Goal: Navigation & Orientation: Find specific page/section

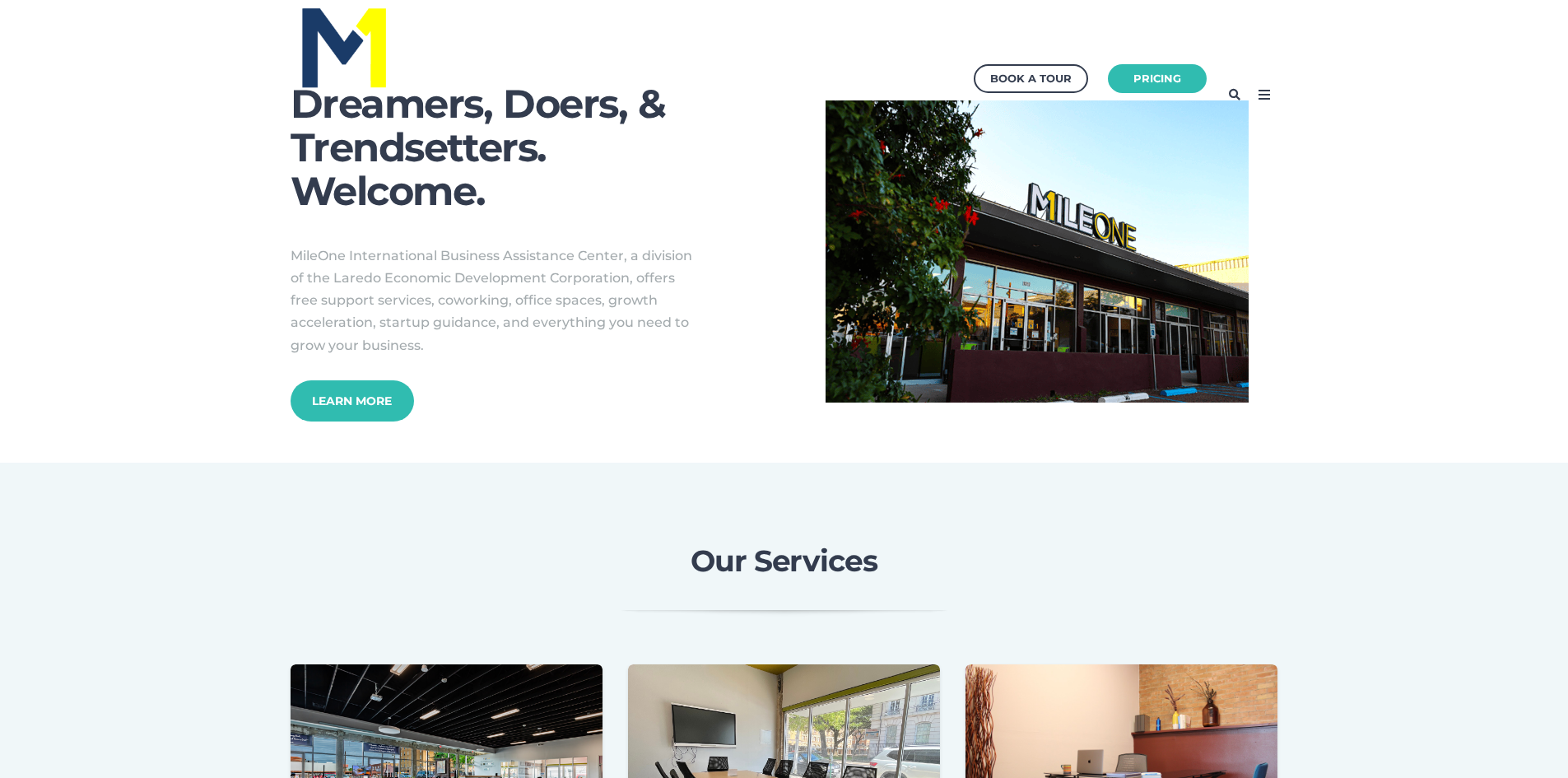
click at [1254, 100] on icon at bounding box center [1264, 94] width 26 height 26
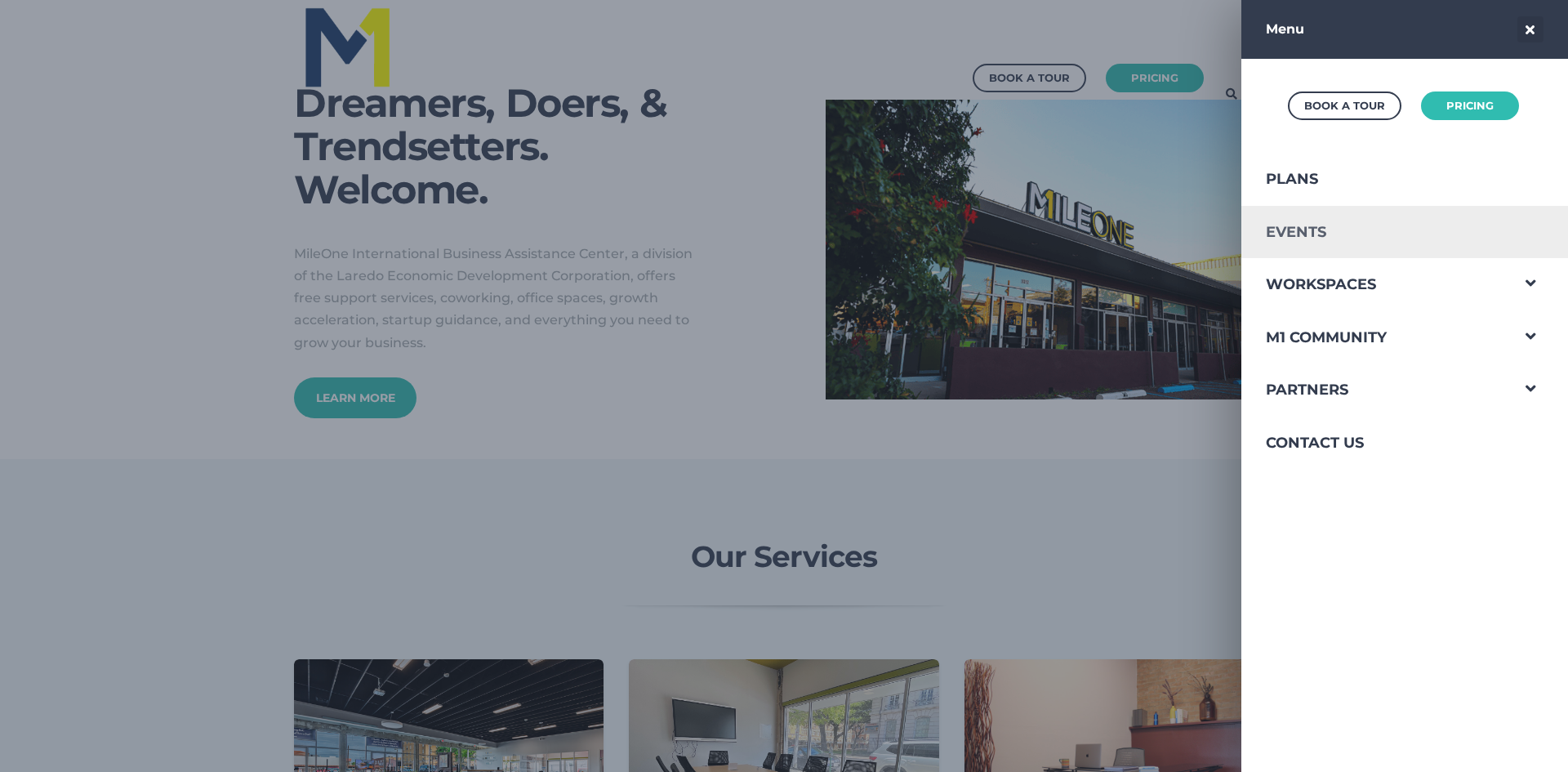
click at [1377, 224] on link "Events" at bounding box center [1375, 232] width 268 height 53
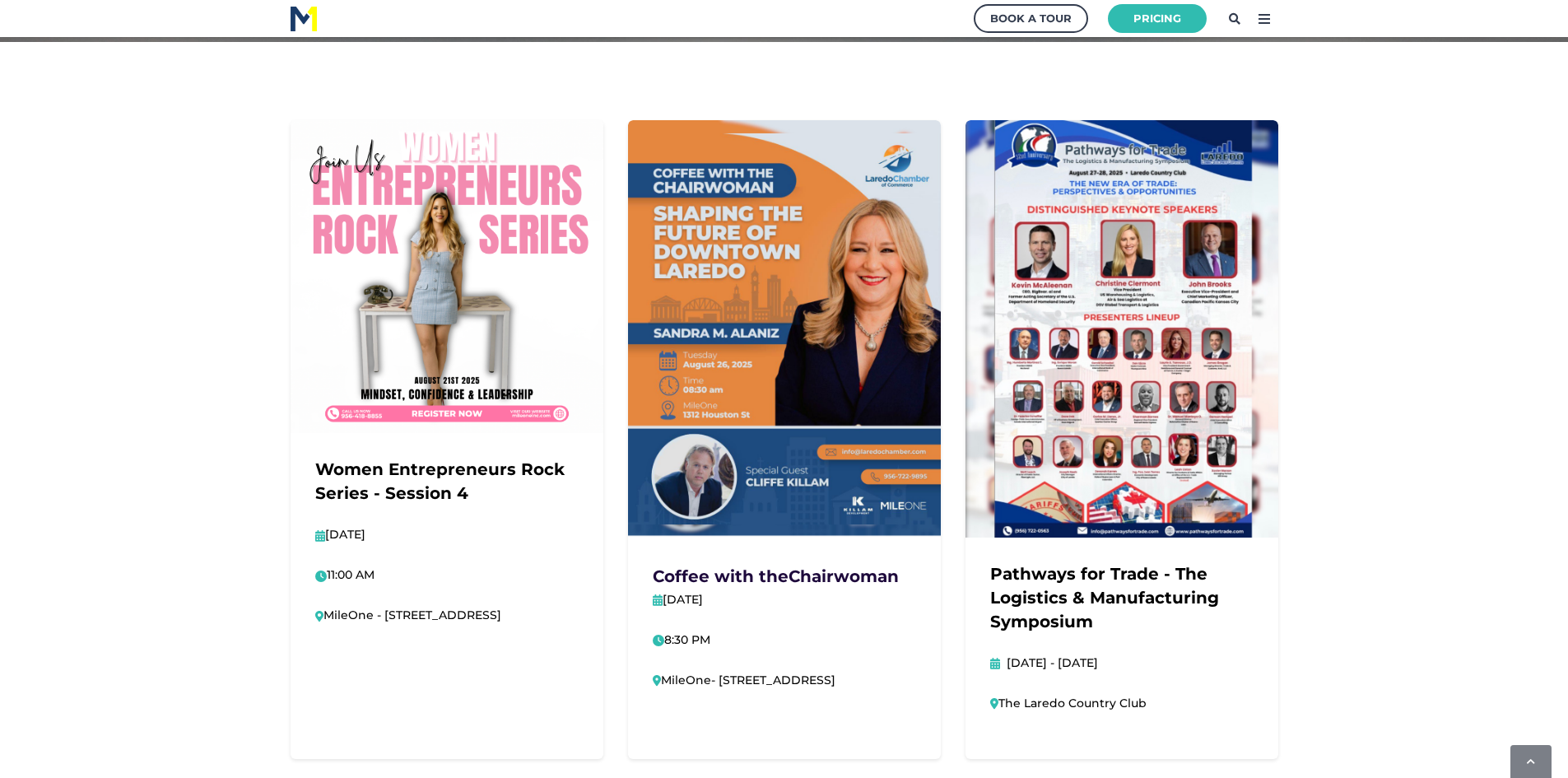
scroll to position [329, 0]
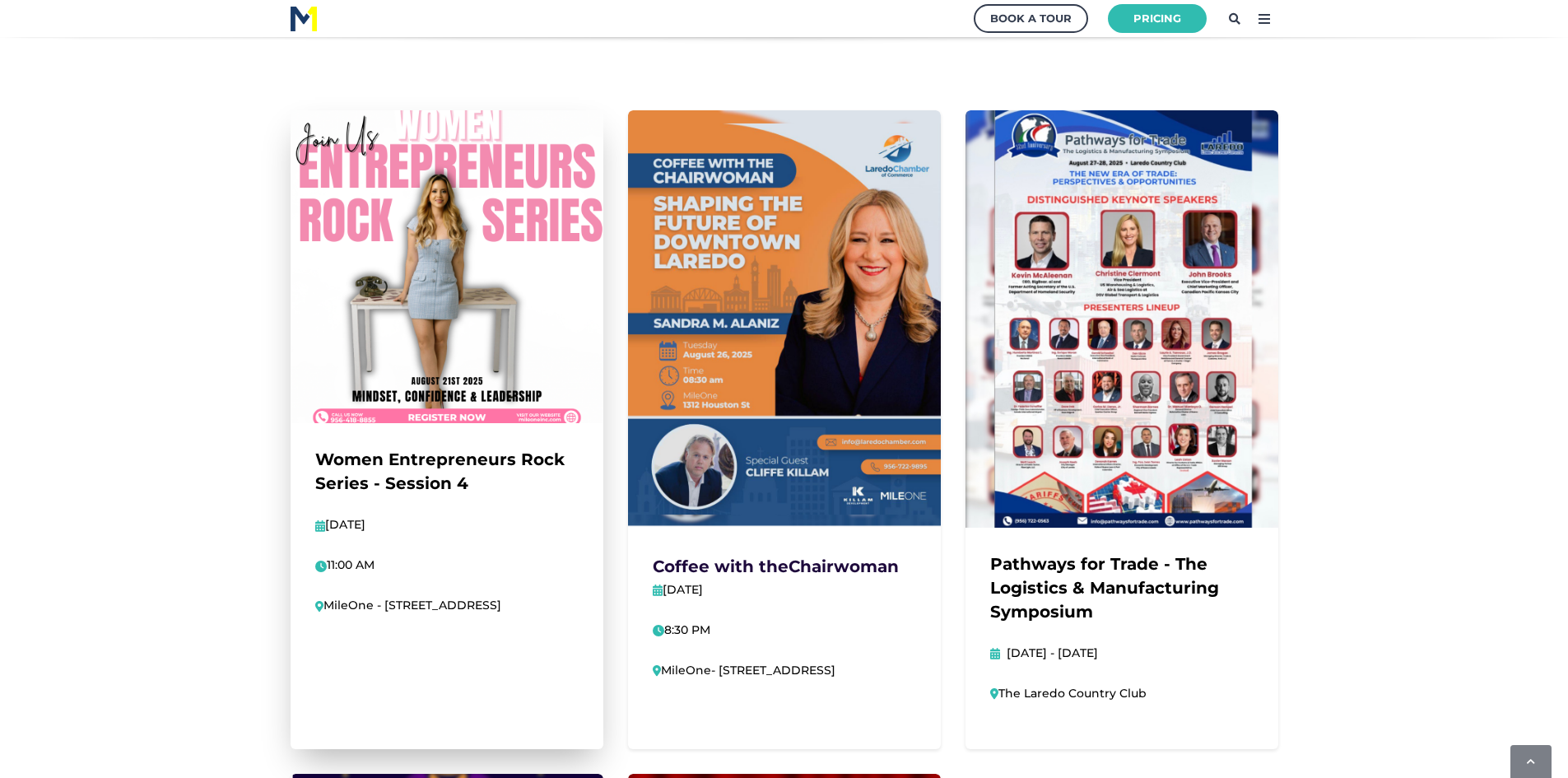
click at [422, 375] on link at bounding box center [447, 429] width 313 height 638
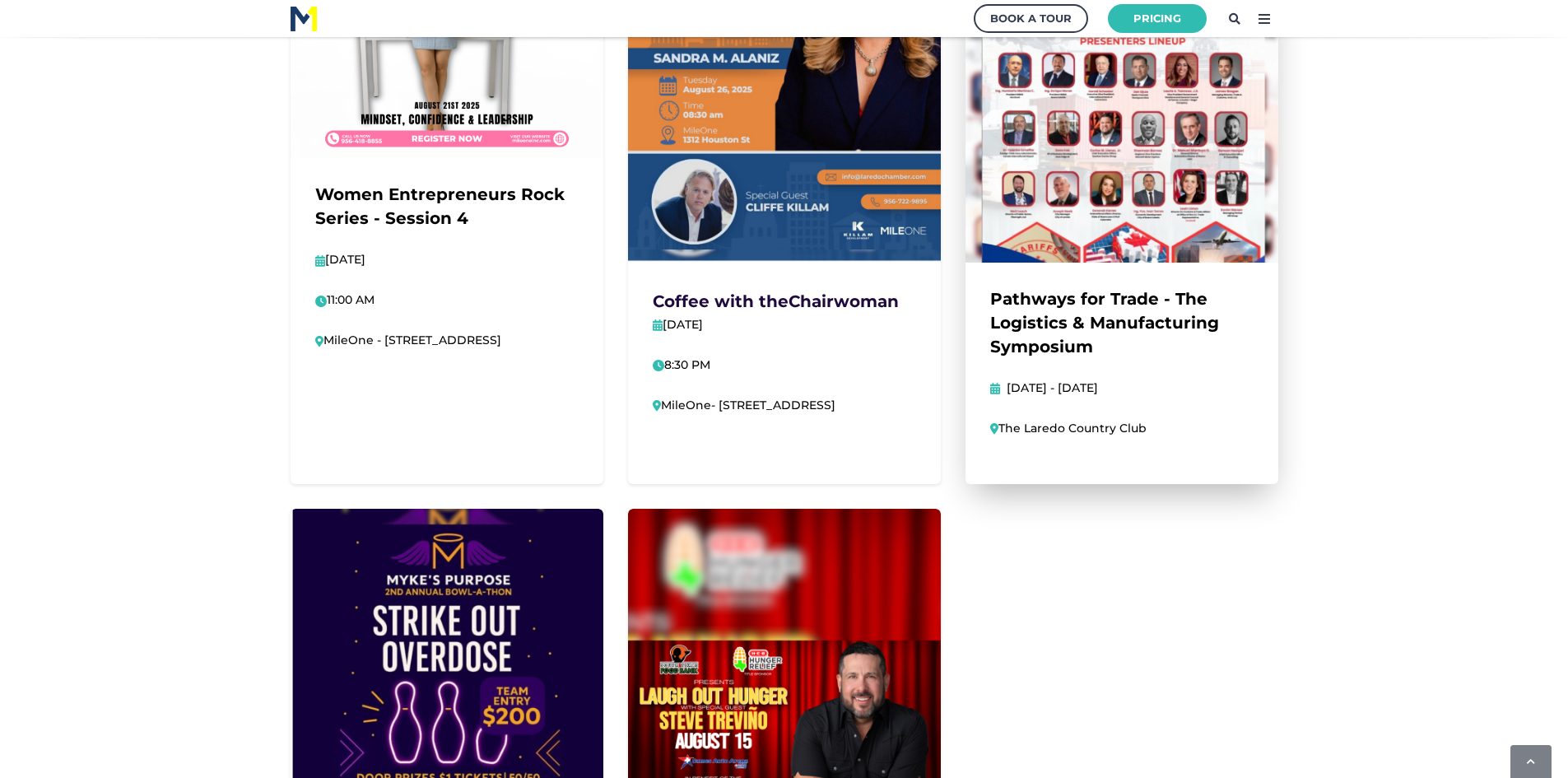
scroll to position [576, 0]
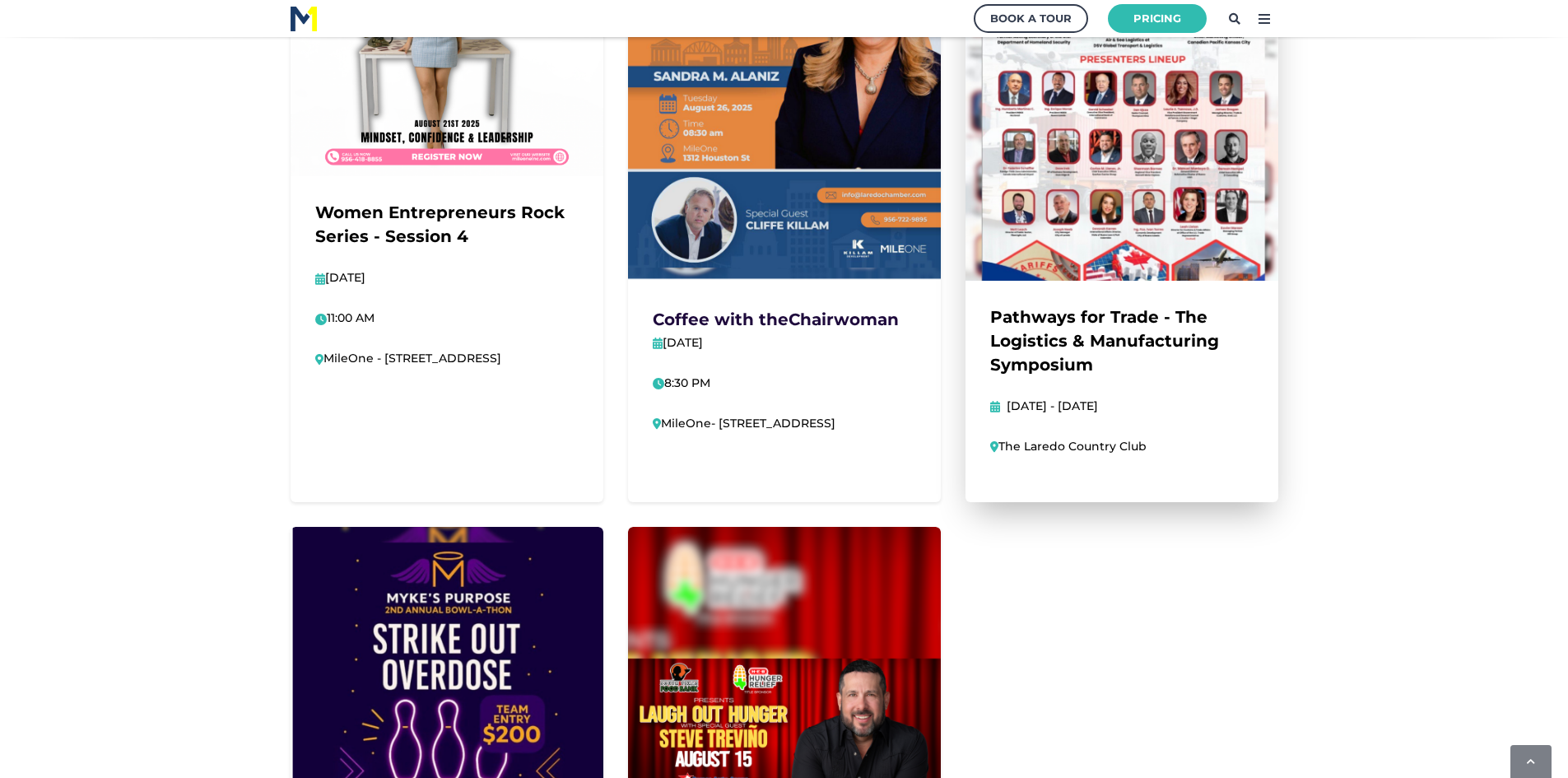
click at [1172, 246] on link at bounding box center [1122, 182] width 313 height 638
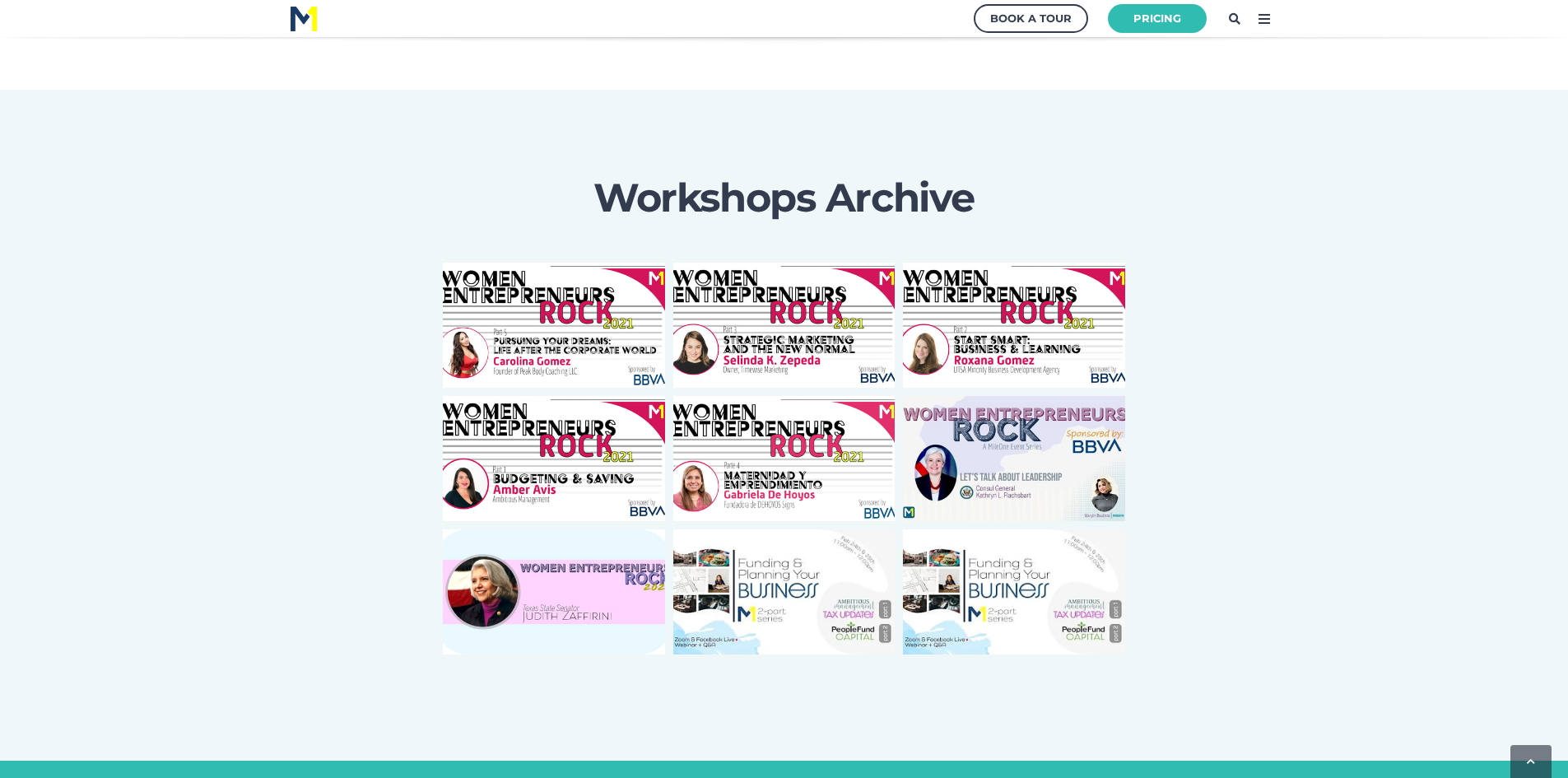
scroll to position [1893, 0]
